Goal: Transaction & Acquisition: Purchase product/service

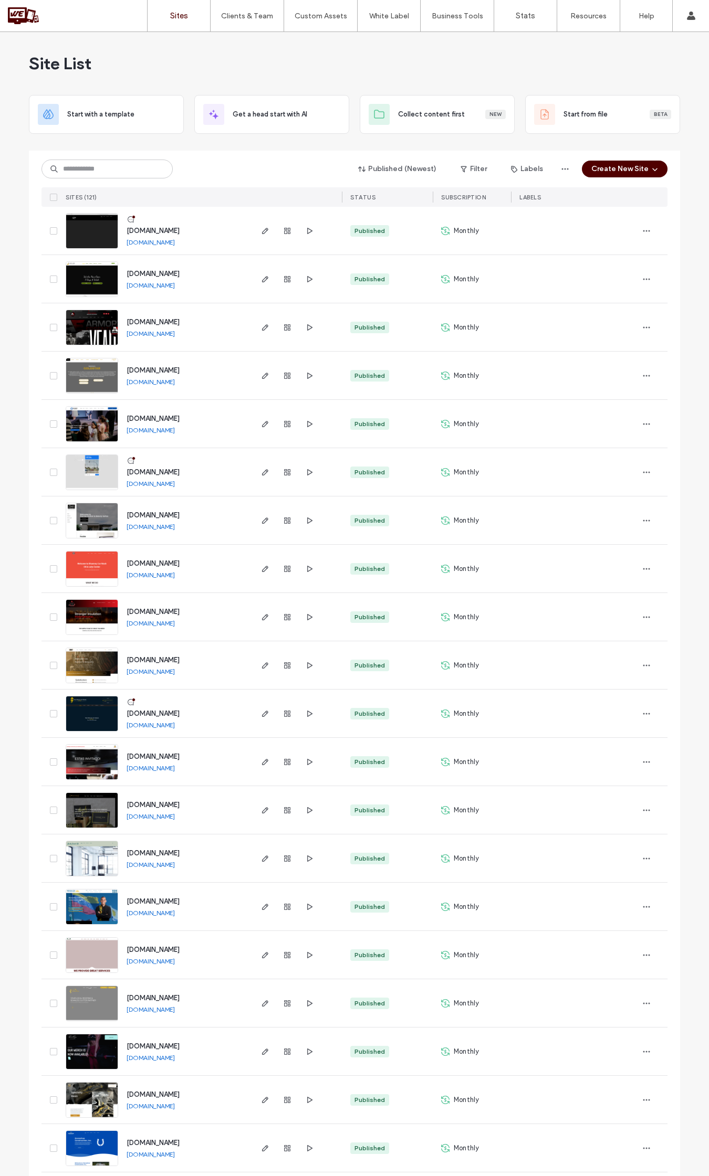
click at [223, 158] on div "Published (Newest) Filter Labels Create New Site SITES (121) STATUS SUBSCRIPTIO…" at bounding box center [354, 179] width 626 height 56
click at [146, 169] on input at bounding box center [106, 169] width 131 height 19
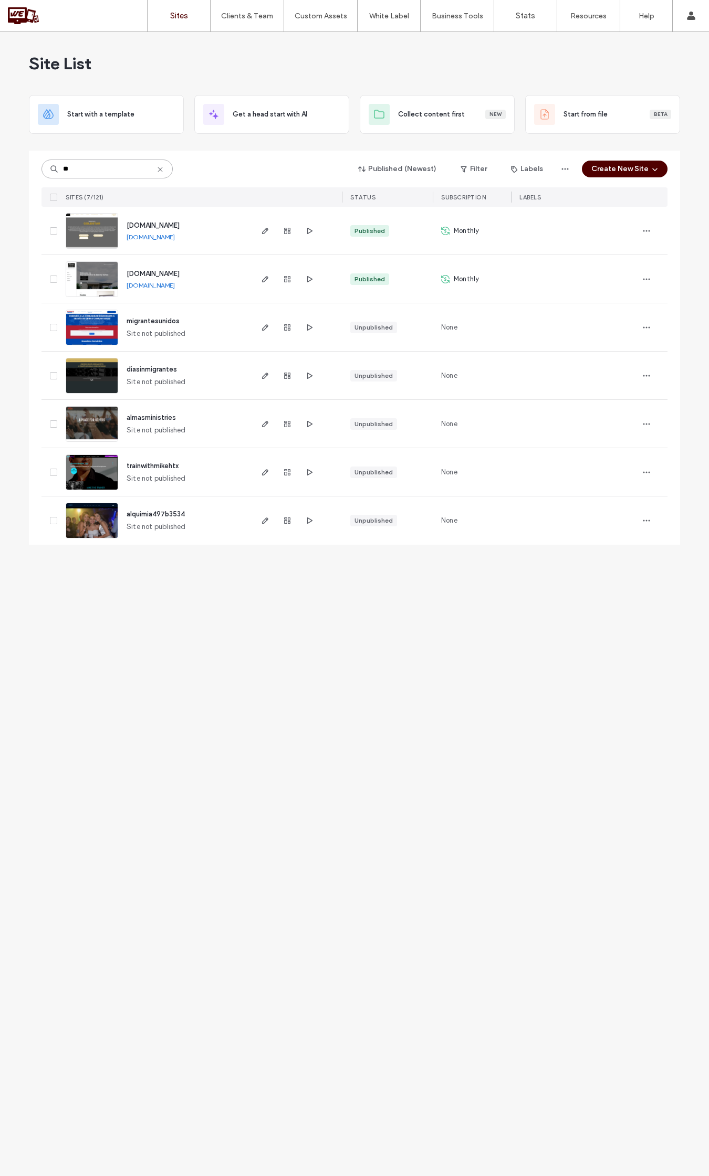
type input "**"
click at [162, 324] on span "migrantesunidos" at bounding box center [153, 321] width 53 height 8
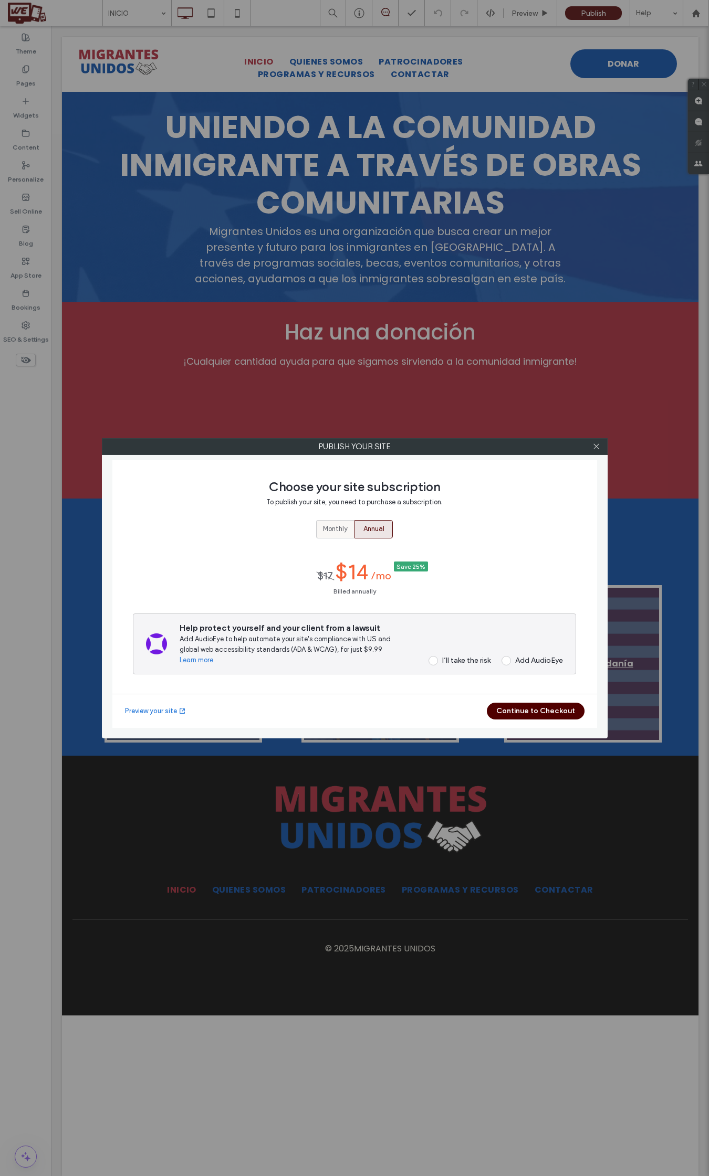
click at [349, 523] on label "Monthly" at bounding box center [335, 529] width 38 height 18
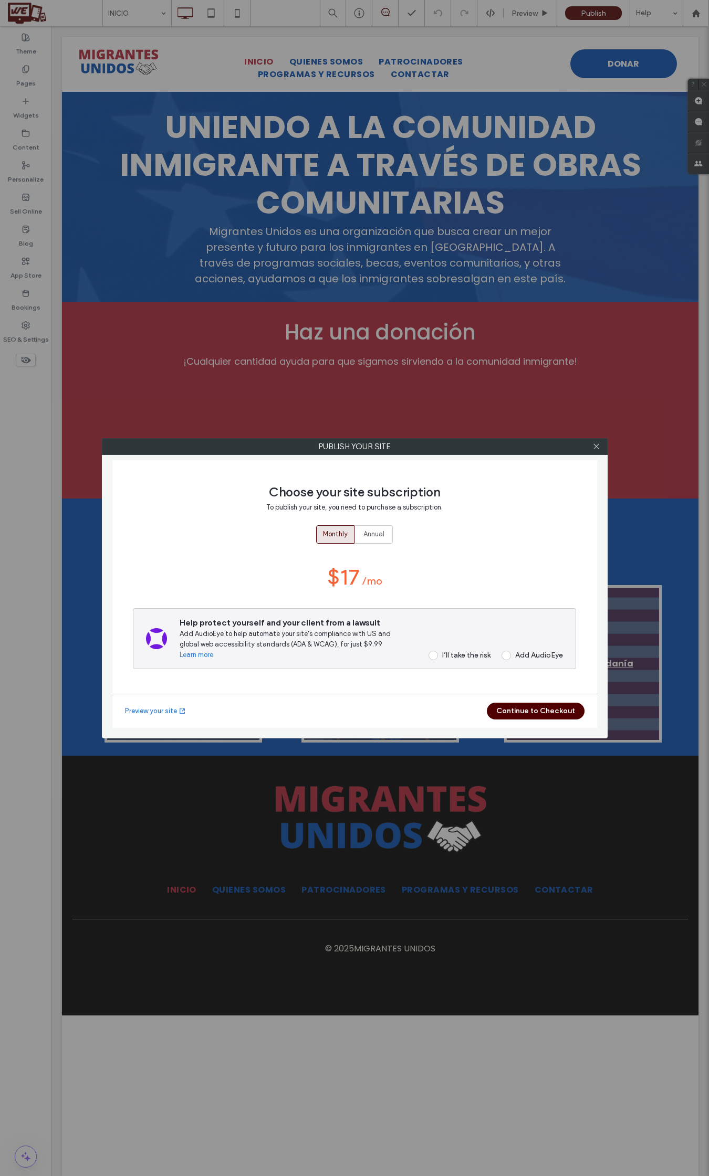
click at [445, 664] on div "Help protect yourself and your client from a lawsuit Add AudioEye to help autom…" at bounding box center [354, 638] width 443 height 61
click at [444, 658] on div "I’ll take the risk" at bounding box center [466, 655] width 48 height 9
click at [494, 710] on button "Continue to Checkout" at bounding box center [536, 711] width 98 height 17
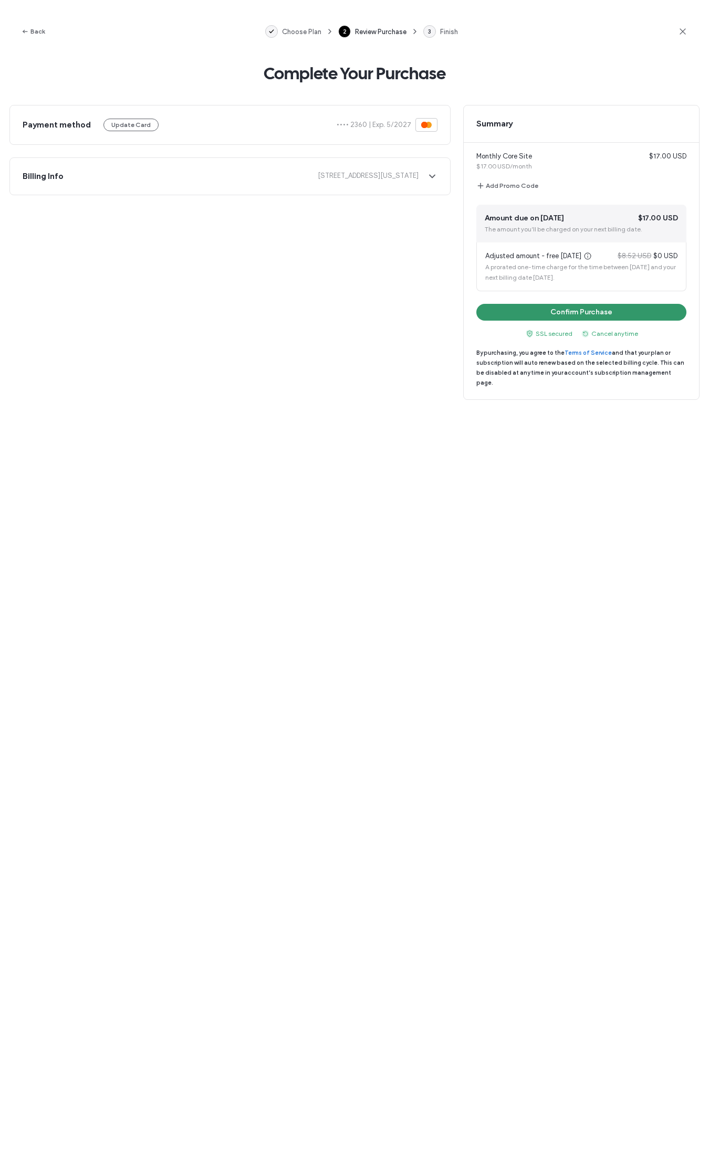
click at [511, 313] on button "Confirm Purchase" at bounding box center [581, 312] width 210 height 17
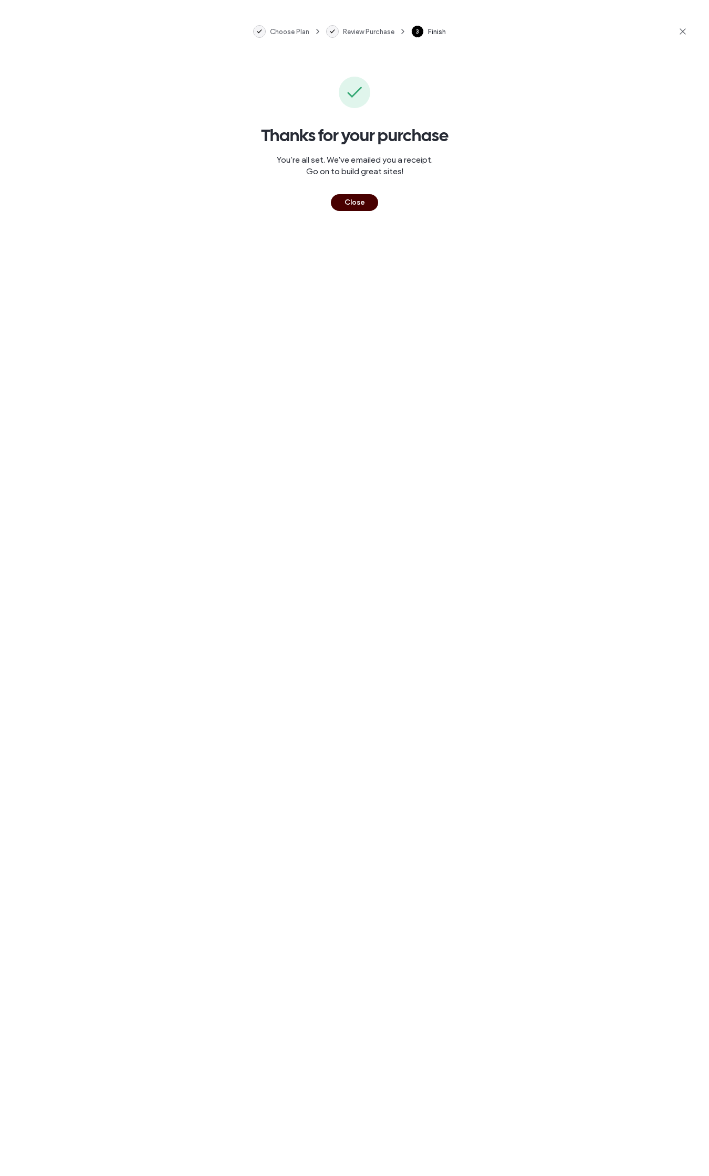
click at [376, 203] on button "Close" at bounding box center [354, 202] width 47 height 17
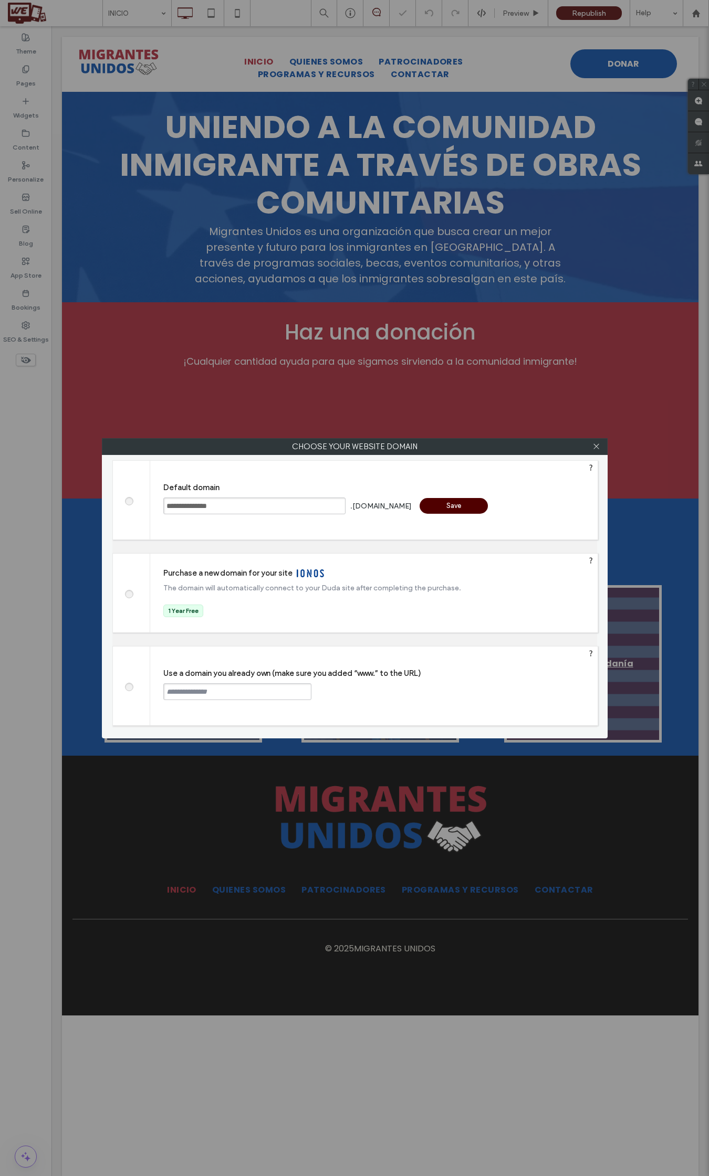
click at [134, 685] on label at bounding box center [128, 686] width 19 height 8
click at [177, 691] on input "text" at bounding box center [237, 691] width 148 height 17
type input "**********"
click at [354, 687] on div "Continue" at bounding box center [351, 691] width 68 height 16
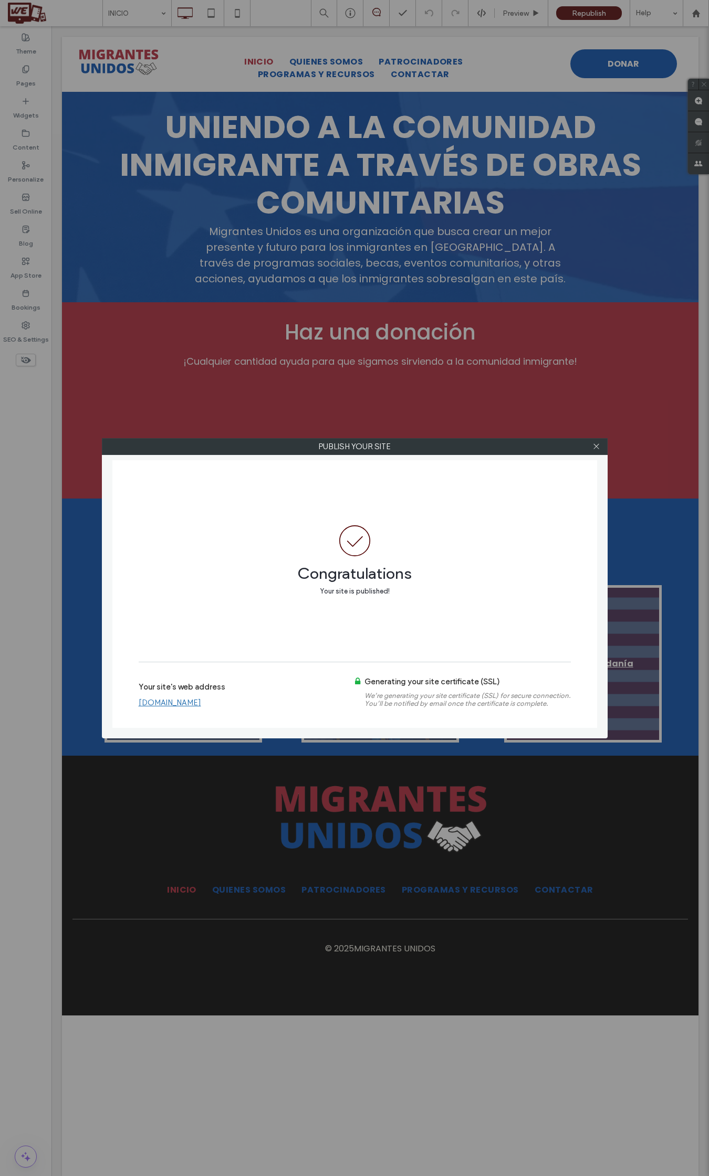
click at [171, 702] on link "www.migrantesunidos.com" at bounding box center [170, 702] width 62 height 9
click at [594, 445] on use at bounding box center [595, 446] width 5 height 5
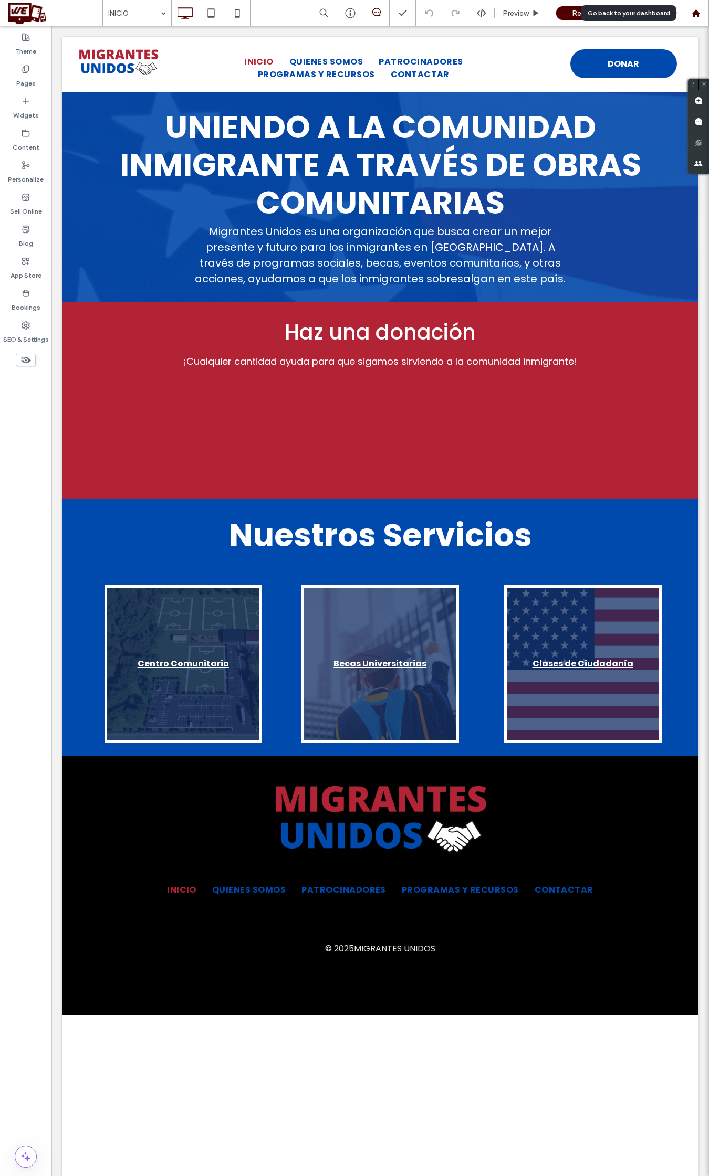
click at [686, 13] on div at bounding box center [695, 13] width 25 height 9
